Goal: Navigation & Orientation: Find specific page/section

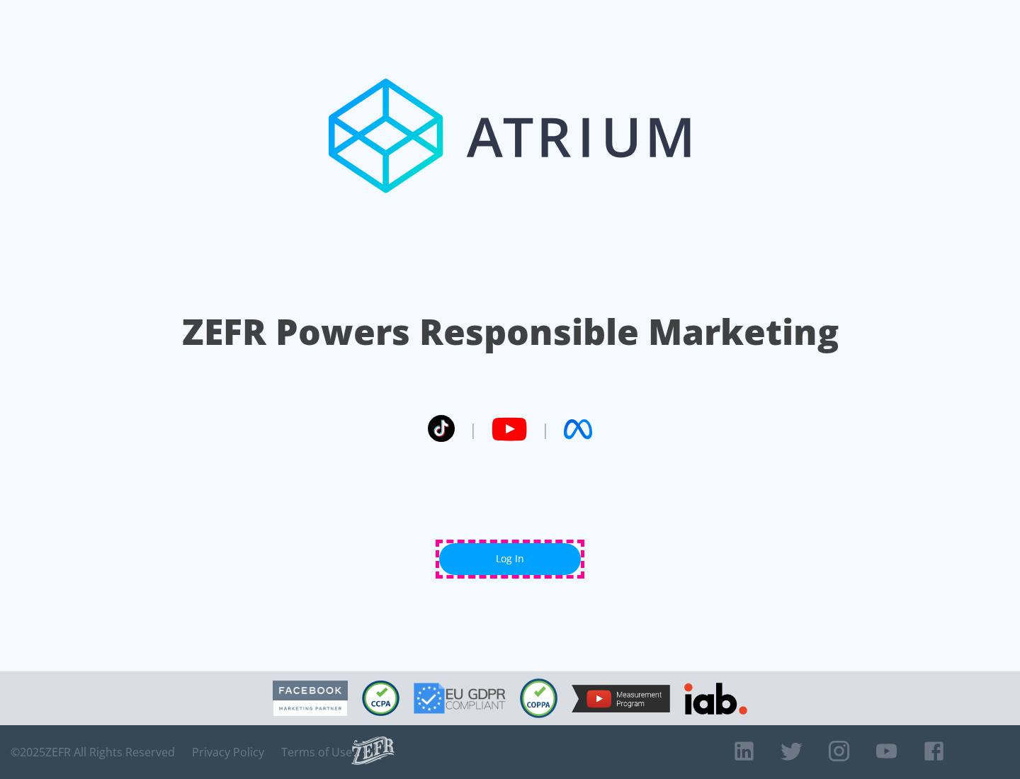
click at [510, 559] on link "Log In" at bounding box center [510, 559] width 142 height 32
